Goal: Navigation & Orientation: Find specific page/section

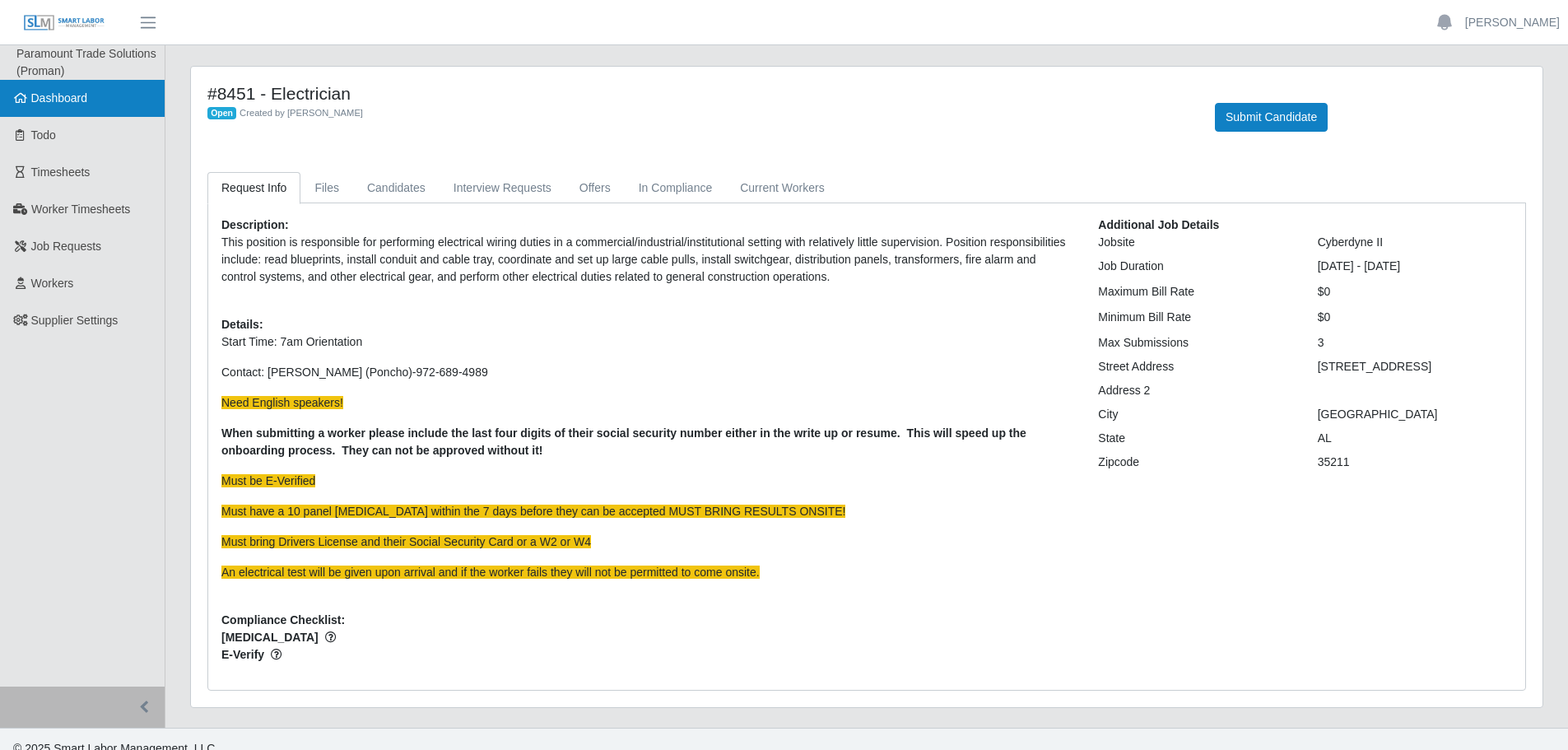
click at [67, 98] on span "Dashboard" at bounding box center [60, 98] width 57 height 13
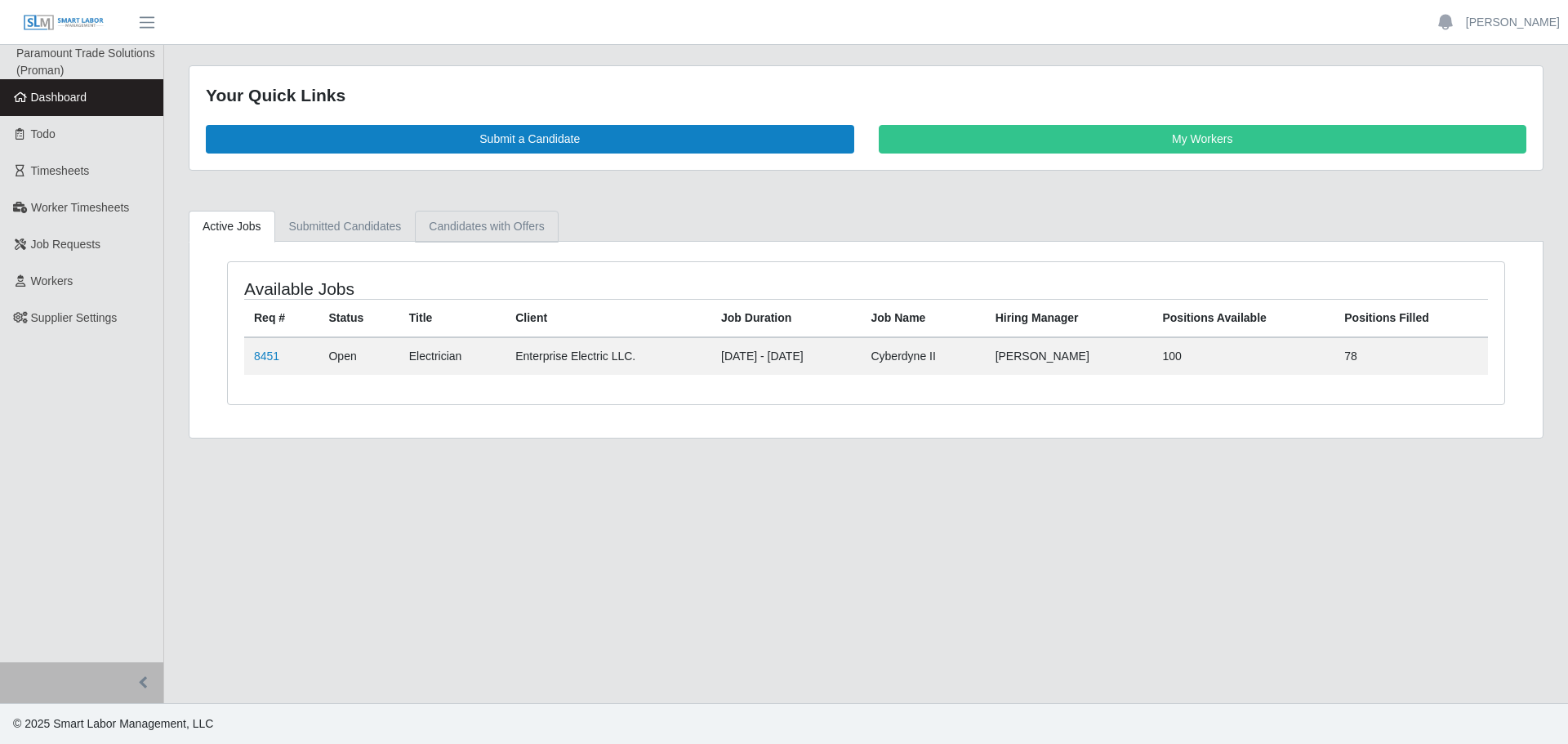
click at [509, 234] on link "Candidates with Offers" at bounding box center [486, 226] width 143 height 32
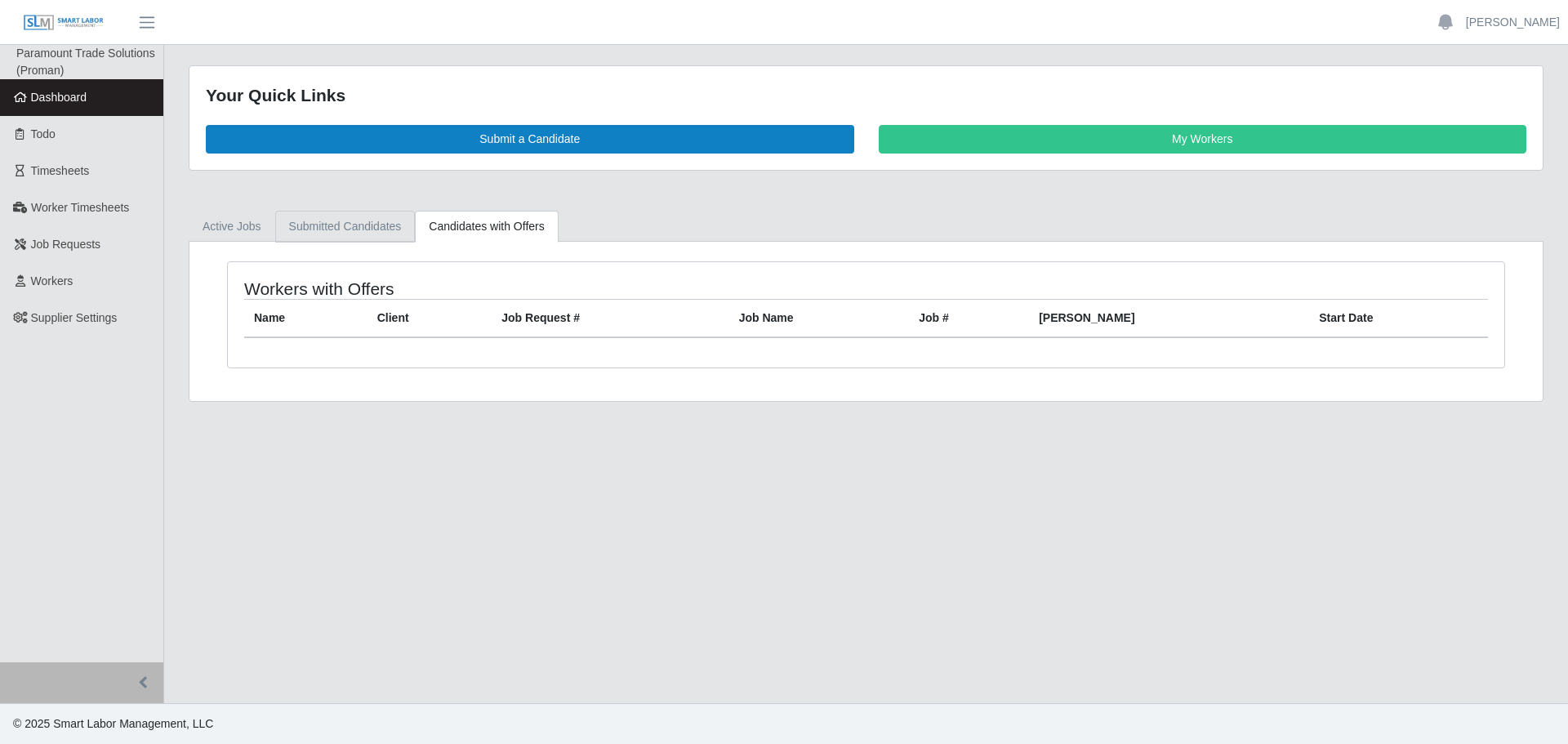
click at [336, 226] on link "Submitted Candidates" at bounding box center [345, 226] width 141 height 32
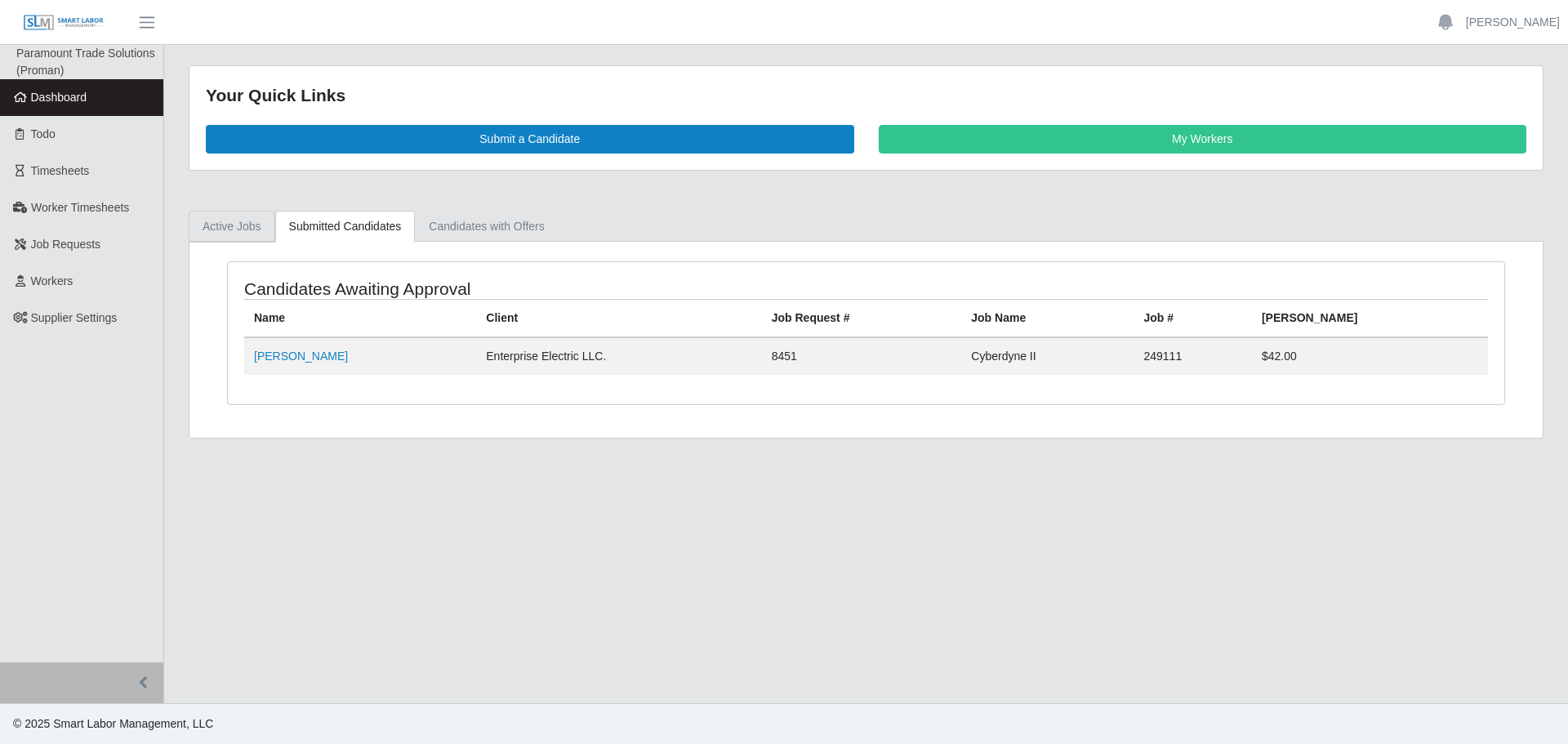
click at [252, 224] on link "Active Jobs" at bounding box center [232, 226] width 86 height 32
